Goal: Transaction & Acquisition: Purchase product/service

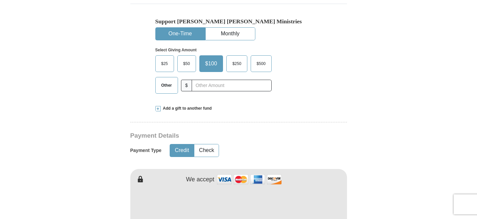
scroll to position [213, 0]
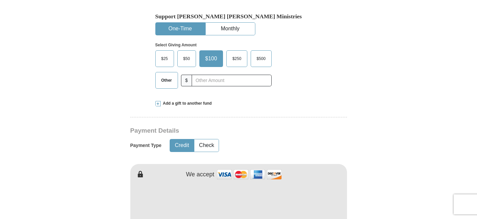
click at [188, 58] on span "$50" at bounding box center [186, 59] width 13 height 10
click at [0, 0] on input "$50" at bounding box center [0, 0] width 0 height 0
click at [183, 148] on button "Credit" at bounding box center [182, 145] width 24 height 12
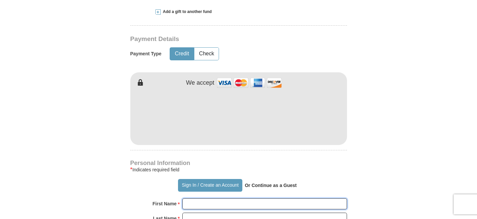
type input "[PERSON_NAME]"
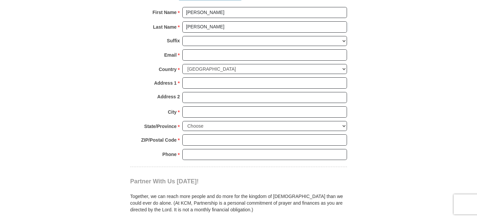
scroll to position [498, 0]
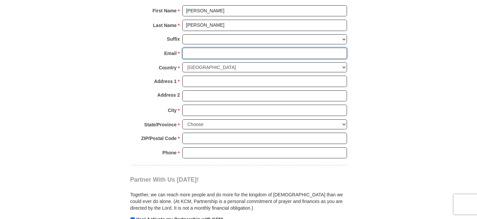
click at [249, 54] on input "Email *" at bounding box center [264, 53] width 165 height 11
type input "[EMAIL_ADDRESS][DOMAIN_NAME]"
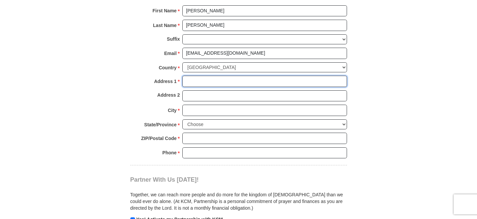
type input "[STREET_ADDRESS][PERSON_NAME]"
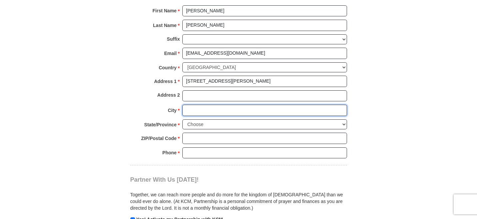
type input "Pace"
select select "FL"
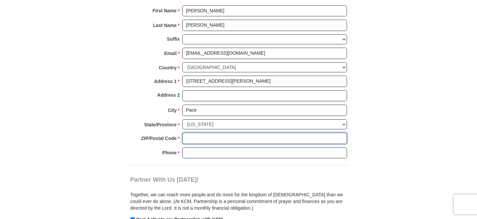
type input "32571"
type input "2565724922"
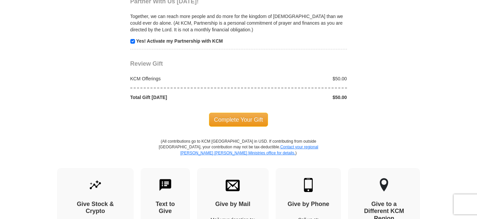
scroll to position [678, 0]
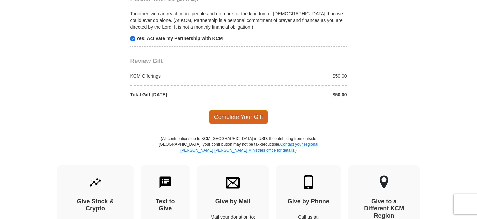
click at [261, 119] on span "Complete Your Gift" at bounding box center [238, 117] width 59 height 14
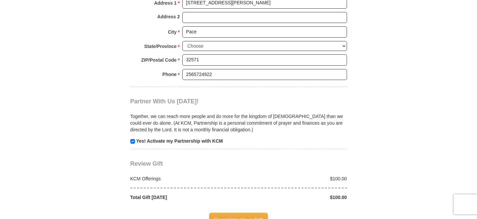
scroll to position [580, 0]
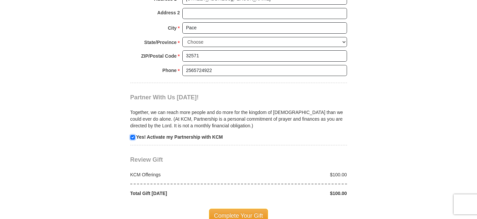
click at [132, 137] on input "checkbox" at bounding box center [132, 137] width 5 height 5
checkbox input "false"
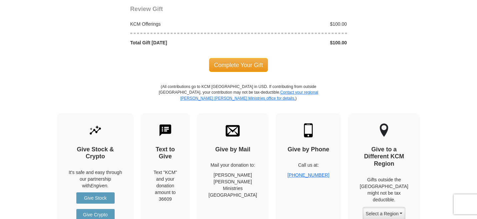
scroll to position [737, 0]
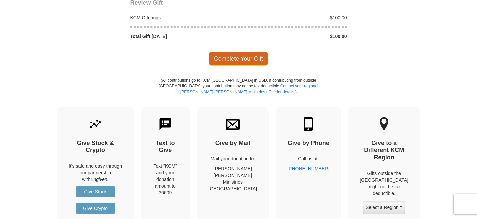
click at [255, 62] on span "Complete Your Gift" at bounding box center [238, 59] width 59 height 14
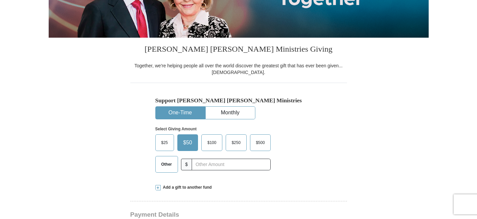
scroll to position [113, 0]
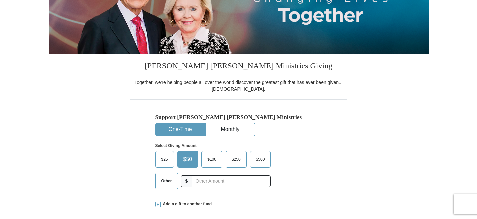
click at [163, 160] on span "$25" at bounding box center [164, 159] width 13 height 10
click at [0, 0] on input "$25" at bounding box center [0, 0] width 0 height 0
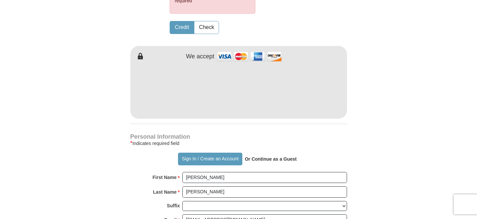
scroll to position [394, 0]
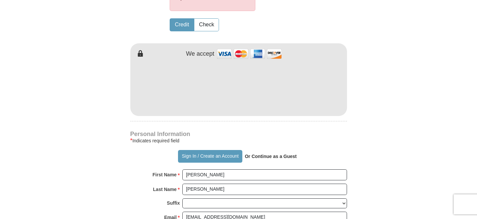
click at [403, 112] on form "Already have an account? Sign in for faster giving. Don't have an account? Crea…" at bounding box center [239, 71] width 380 height 877
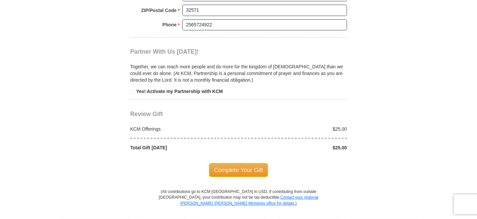
scroll to position [691, 0]
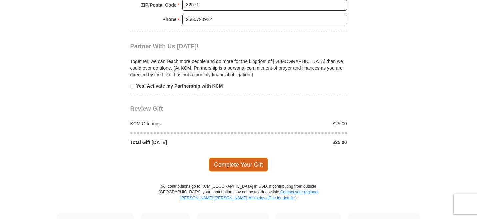
click at [248, 167] on span "Complete Your Gift" at bounding box center [238, 165] width 59 height 14
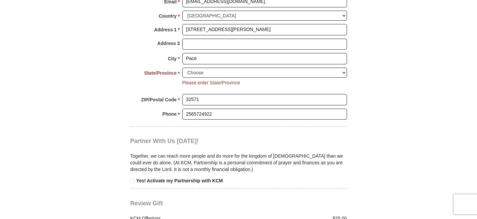
scroll to position [546, 0]
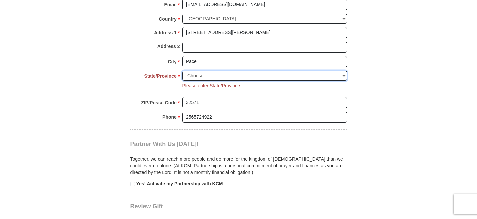
click at [204, 76] on select "Choose [US_STATE] [US_STATE] [US_STATE] [US_STATE] [US_STATE] Armed Forces Amer…" at bounding box center [264, 76] width 165 height 10
select select "FL"
click at [182, 71] on select "Choose [US_STATE] [US_STATE] [US_STATE] [US_STATE] [US_STATE] Armed Forces Amer…" at bounding box center [264, 76] width 165 height 10
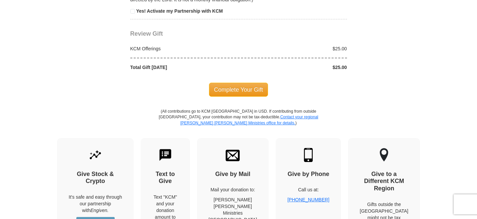
scroll to position [717, 0]
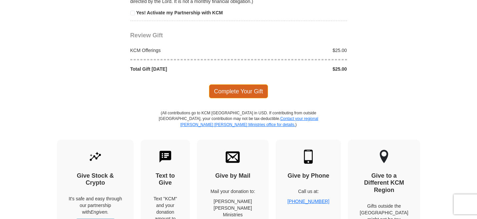
click at [244, 92] on span "Complete Your Gift" at bounding box center [238, 91] width 59 height 14
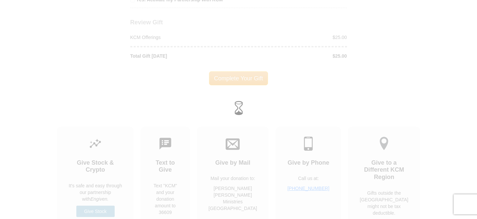
scroll to position [704, 0]
